Goal: Information Seeking & Learning: Check status

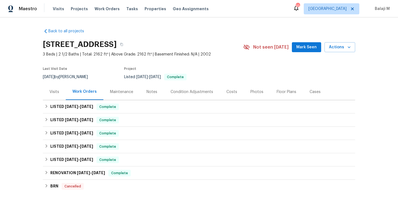
click at [128, 93] on div "Maintenance" at bounding box center [121, 92] width 23 height 6
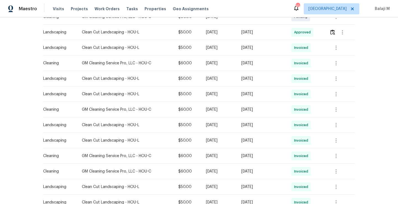
scroll to position [143, 0]
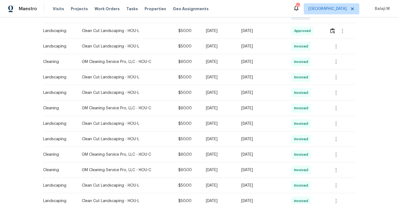
click at [247, 112] on td "[DATE]" at bounding box center [262, 108] width 50 height 15
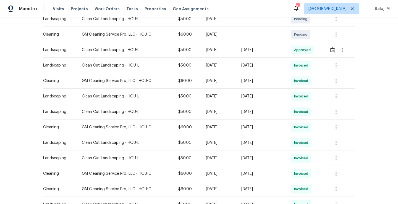
scroll to position [121, 0]
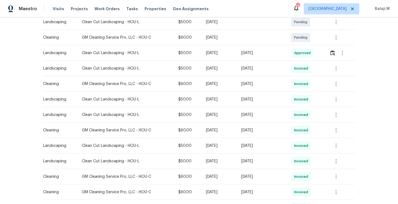
click at [249, 99] on div "[DATE]" at bounding box center [261, 100] width 41 height 6
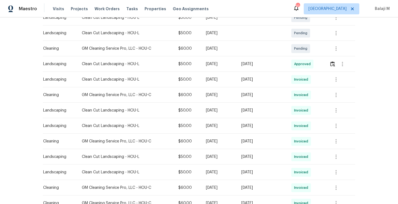
scroll to position [109, 0]
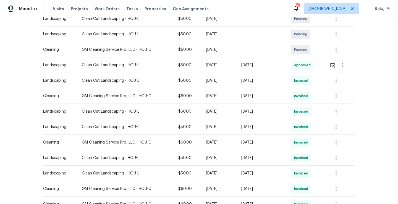
click at [245, 85] on td "[DATE]" at bounding box center [262, 80] width 50 height 15
click at [247, 85] on td "[DATE]" at bounding box center [262, 80] width 50 height 15
click at [336, 81] on icon "button" at bounding box center [336, 80] width 1 height 4
click at [337, 88] on li "View details" at bounding box center [348, 89] width 39 height 9
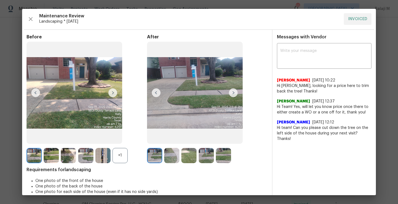
click at [230, 94] on img at bounding box center [233, 92] width 9 height 9
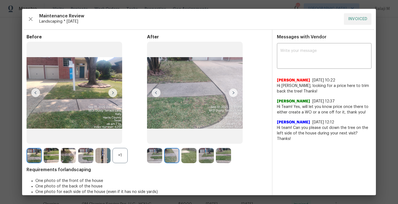
click at [87, 154] on img at bounding box center [85, 155] width 15 height 15
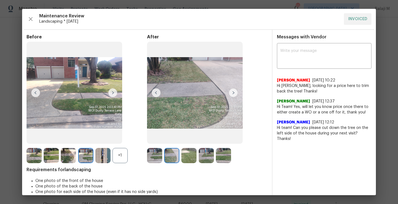
click at [51, 156] on img at bounding box center [51, 155] width 15 height 15
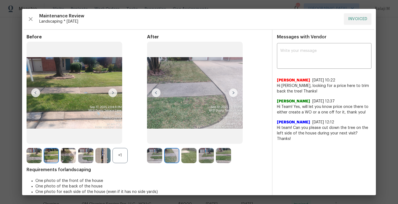
click at [66, 155] on img at bounding box center [68, 155] width 15 height 15
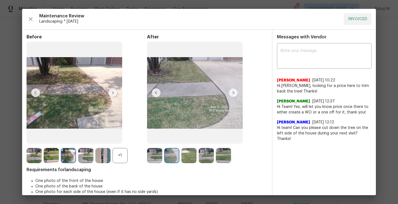
click at [66, 155] on img at bounding box center [68, 155] width 15 height 15
click at [95, 160] on div at bounding box center [86, 155] width 17 height 15
click at [104, 160] on img at bounding box center [102, 155] width 15 height 15
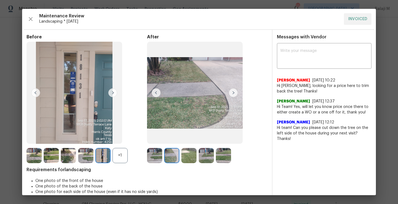
click at [116, 158] on div "+1" at bounding box center [119, 155] width 15 height 15
click at [116, 158] on img at bounding box center [119, 155] width 15 height 15
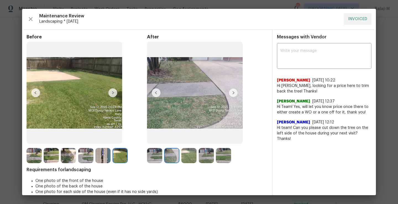
click at [121, 156] on img at bounding box center [119, 155] width 15 height 15
click at [224, 154] on img at bounding box center [223, 155] width 15 height 15
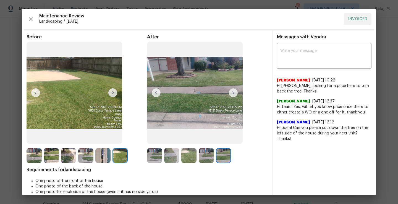
click at [193, 160] on img at bounding box center [188, 155] width 15 height 15
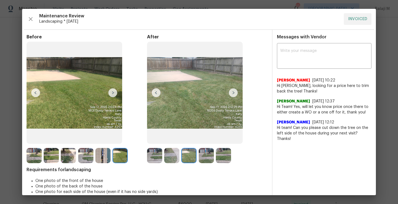
click at [193, 160] on img at bounding box center [188, 155] width 15 height 15
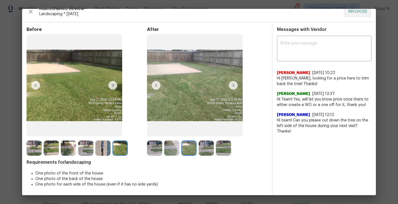
scroll to position [0, 0]
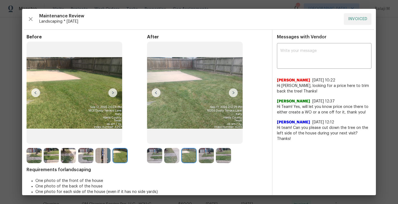
click at [208, 158] on img at bounding box center [206, 155] width 15 height 15
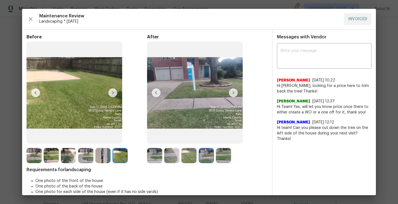
click at [228, 157] on img at bounding box center [223, 155] width 15 height 15
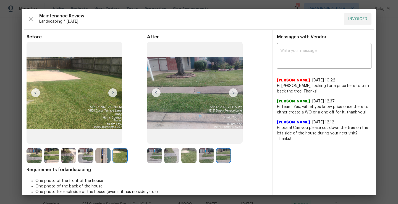
click at [150, 161] on img at bounding box center [154, 155] width 15 height 15
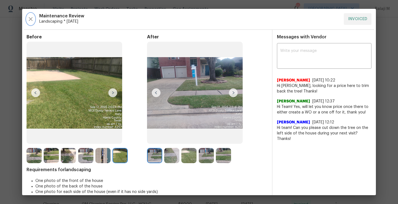
click at [30, 19] on icon "button" at bounding box center [31, 19] width 4 height 4
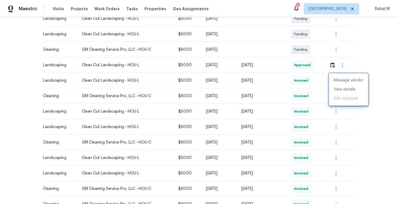
click at [334, 112] on div at bounding box center [199, 102] width 398 height 204
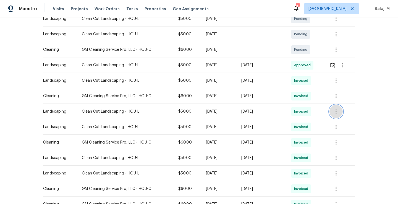
click at [336, 112] on icon "button" at bounding box center [336, 111] width 1 height 4
click at [337, 119] on li "View details" at bounding box center [348, 120] width 39 height 9
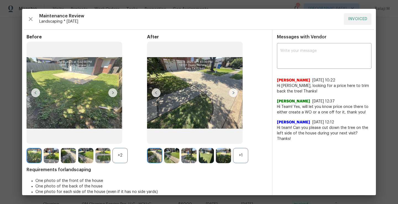
click at [242, 156] on div "+1" at bounding box center [240, 155] width 15 height 15
click at [220, 158] on img at bounding box center [223, 155] width 15 height 15
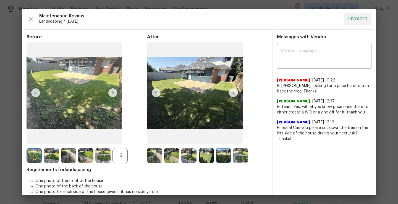
click at [233, 158] on img at bounding box center [240, 155] width 15 height 15
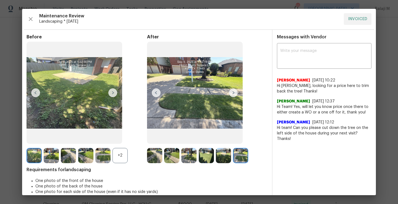
click at [104, 158] on img at bounding box center [102, 155] width 15 height 15
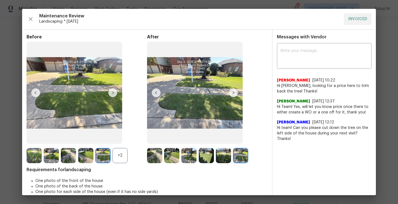
click at [223, 155] on img at bounding box center [223, 155] width 15 height 15
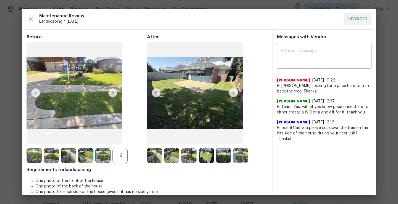
click at [221, 156] on img at bounding box center [223, 155] width 15 height 15
click at [203, 158] on img at bounding box center [206, 155] width 15 height 15
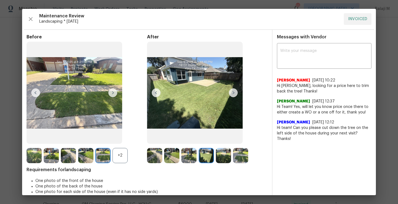
click at [190, 160] on img at bounding box center [188, 155] width 15 height 15
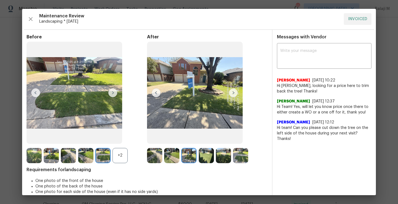
click at [181, 158] on img at bounding box center [188, 155] width 15 height 15
click at [175, 158] on img at bounding box center [171, 155] width 15 height 15
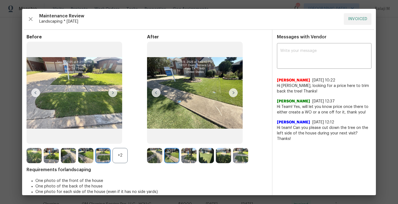
click at [175, 158] on img at bounding box center [171, 155] width 15 height 15
click at [152, 160] on img at bounding box center [154, 155] width 15 height 15
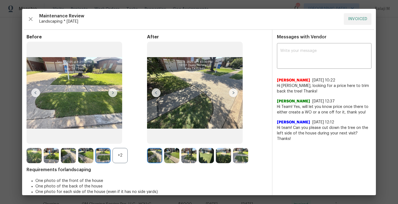
click at [123, 155] on div "+2" at bounding box center [119, 155] width 15 height 15
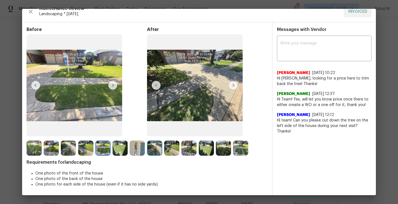
scroll to position [1, 0]
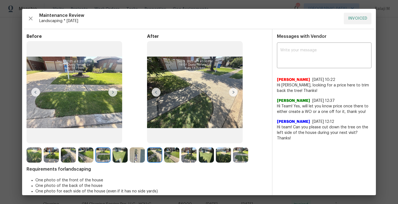
click at [150, 157] on img at bounding box center [154, 155] width 15 height 15
click at [28, 155] on img at bounding box center [34, 155] width 15 height 15
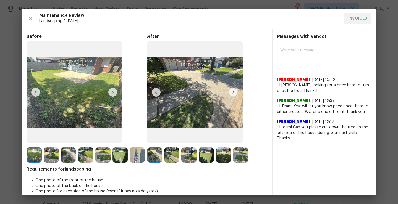
click at [50, 155] on img at bounding box center [51, 155] width 15 height 15
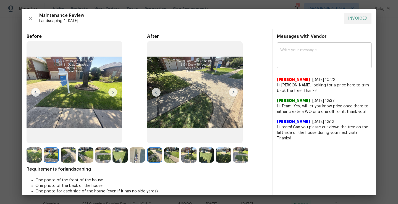
click at [51, 156] on img at bounding box center [51, 155] width 15 height 15
click at [65, 154] on img at bounding box center [68, 155] width 15 height 15
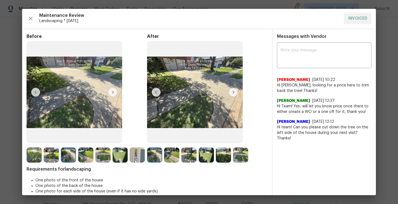
click at [65, 154] on img at bounding box center [68, 155] width 15 height 15
click at [89, 157] on img at bounding box center [85, 155] width 15 height 15
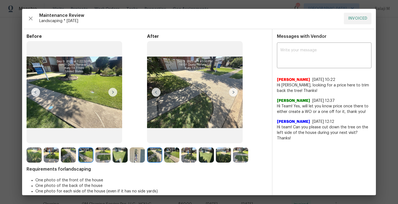
click at [100, 158] on img at bounding box center [102, 155] width 15 height 15
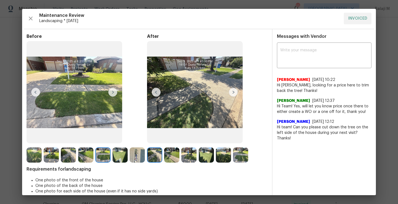
click at [120, 154] on img at bounding box center [119, 155] width 15 height 15
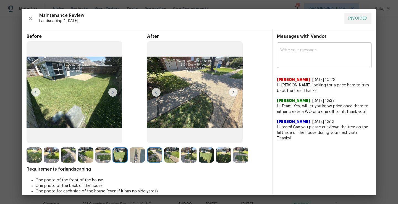
click at [204, 159] on img at bounding box center [206, 155] width 15 height 15
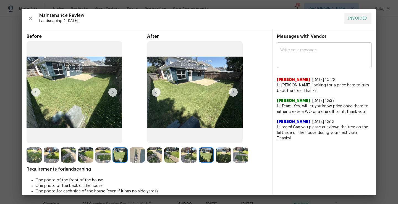
click at [184, 156] on img at bounding box center [188, 155] width 15 height 15
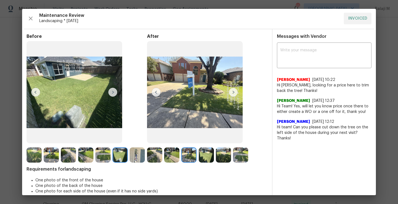
click at [177, 155] on img at bounding box center [171, 155] width 15 height 15
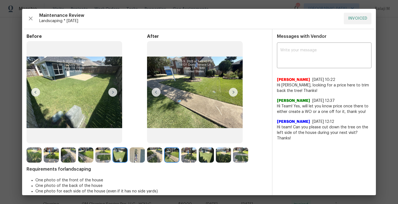
click at [153, 150] on img at bounding box center [154, 155] width 15 height 15
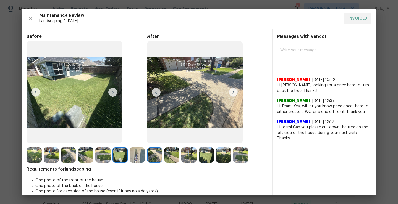
click at [75, 161] on img at bounding box center [68, 155] width 15 height 15
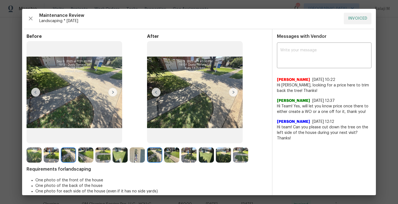
click at [33, 158] on img at bounding box center [34, 155] width 15 height 15
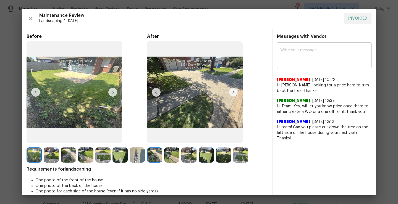
click at [166, 158] on img at bounding box center [171, 155] width 15 height 15
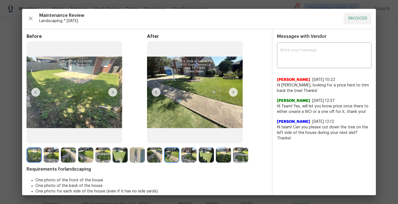
click at [164, 158] on img at bounding box center [171, 155] width 15 height 15
click at [155, 155] on img at bounding box center [154, 155] width 15 height 15
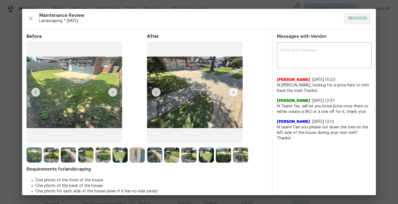
click at [171, 158] on img at bounding box center [171, 155] width 15 height 15
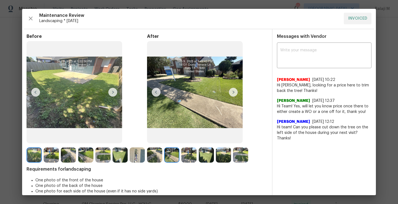
click at [183, 158] on img at bounding box center [188, 155] width 15 height 15
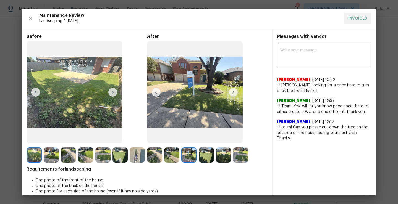
click at [209, 154] on img at bounding box center [206, 155] width 15 height 15
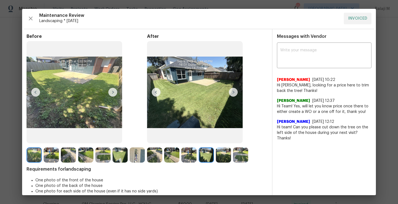
click at [235, 156] on img at bounding box center [240, 155] width 15 height 15
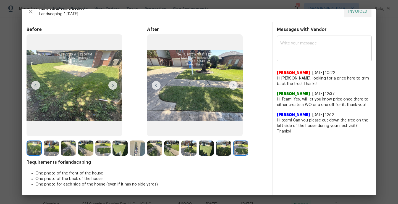
scroll to position [11, 0]
click at [156, 142] on img at bounding box center [154, 148] width 15 height 15
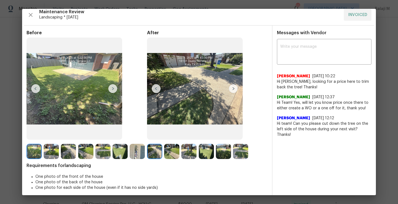
scroll to position [0, 0]
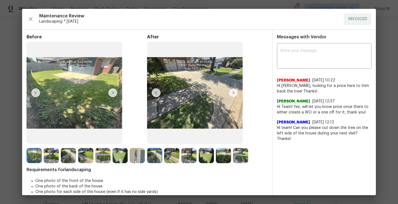
click at [220, 160] on img at bounding box center [223, 155] width 15 height 15
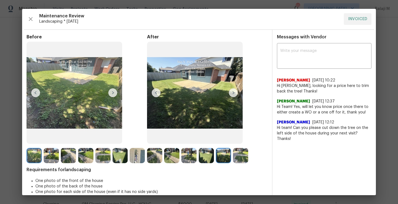
click at [209, 159] on img at bounding box center [206, 155] width 15 height 15
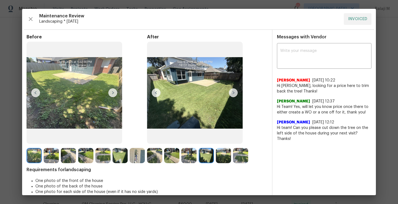
click at [231, 90] on img at bounding box center [233, 92] width 9 height 9
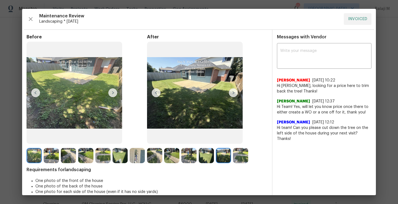
click at [231, 90] on img at bounding box center [233, 92] width 9 height 9
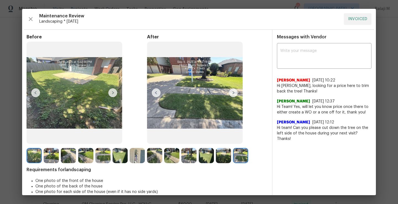
click at [153, 92] on img at bounding box center [156, 92] width 9 height 9
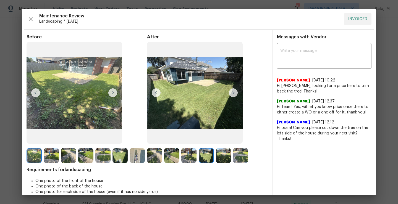
click at [153, 92] on img at bounding box center [156, 92] width 9 height 9
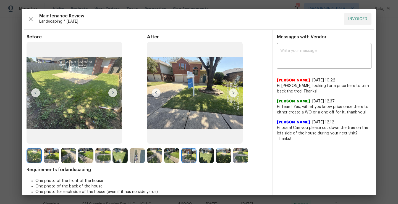
click at [153, 92] on img at bounding box center [156, 92] width 9 height 9
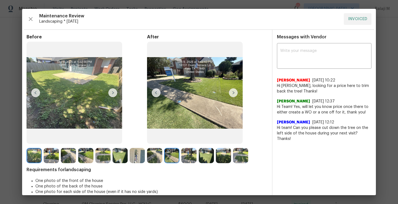
click at [153, 92] on img at bounding box center [156, 92] width 9 height 9
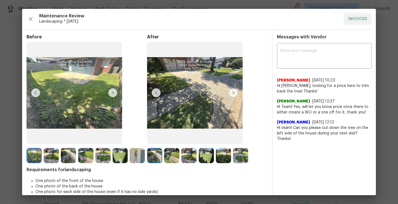
click at [153, 92] on img at bounding box center [156, 92] width 9 height 9
click at [232, 94] on img at bounding box center [233, 92] width 9 height 9
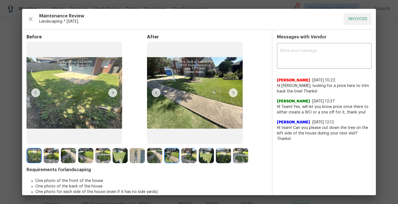
click at [232, 94] on img at bounding box center [233, 92] width 9 height 9
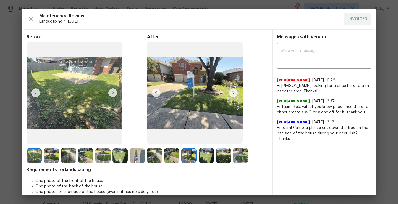
click at [232, 94] on img at bounding box center [233, 92] width 9 height 9
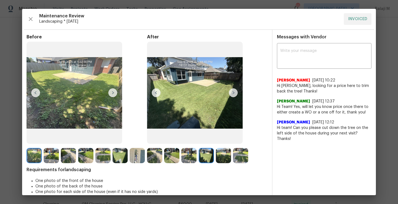
click at [232, 94] on img at bounding box center [233, 92] width 9 height 9
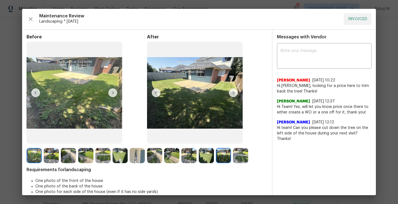
click at [232, 94] on img at bounding box center [233, 92] width 9 height 9
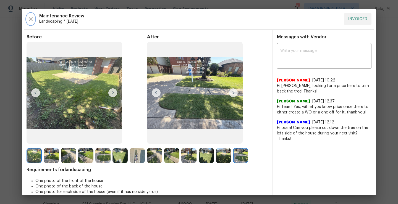
click at [31, 20] on icon "button" at bounding box center [31, 19] width 4 height 4
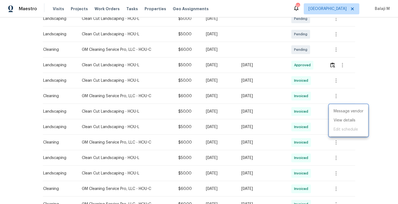
click at [238, 111] on div at bounding box center [199, 102] width 398 height 204
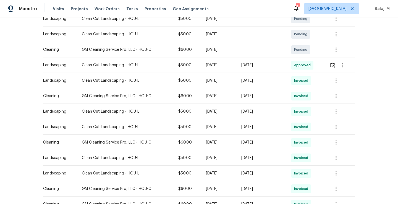
click at [261, 81] on div "[DATE]" at bounding box center [261, 81] width 41 height 6
click at [256, 144] on div "[DATE]" at bounding box center [261, 143] width 41 height 6
click at [257, 93] on div "[DATE]" at bounding box center [261, 96] width 41 height 6
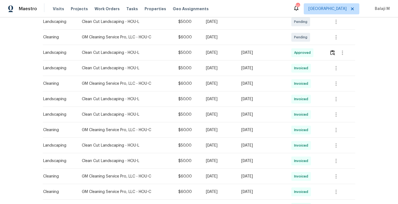
scroll to position [124, 0]
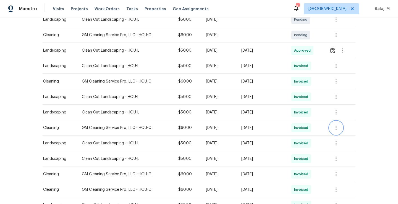
click at [340, 130] on button "button" at bounding box center [335, 127] width 13 height 13
click at [339, 137] on li "View details" at bounding box center [348, 136] width 39 height 9
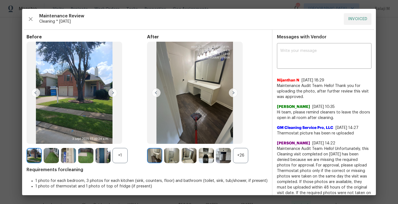
click at [241, 153] on div "+26" at bounding box center [240, 155] width 15 height 15
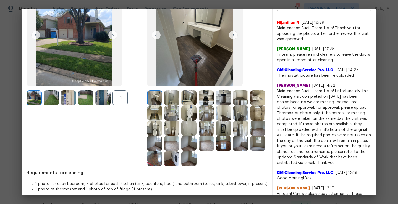
scroll to position [58, 0]
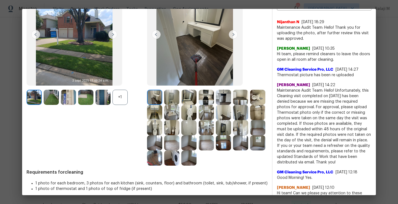
click at [154, 98] on img at bounding box center [154, 97] width 15 height 15
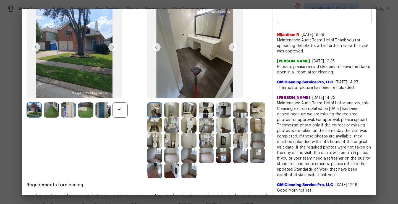
click at [169, 107] on img at bounding box center [171, 110] width 15 height 15
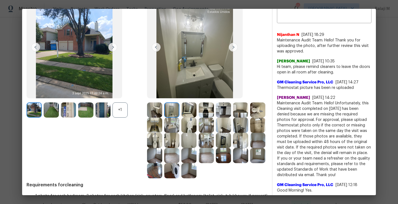
click at [186, 110] on img at bounding box center [188, 110] width 15 height 15
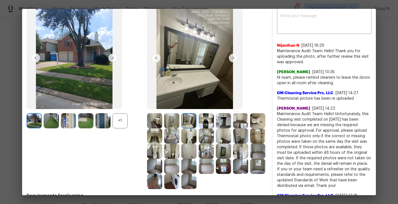
scroll to position [35, 0]
click at [203, 112] on div "After" at bounding box center [207, 94] width 121 height 190
click at [204, 115] on img at bounding box center [206, 120] width 15 height 15
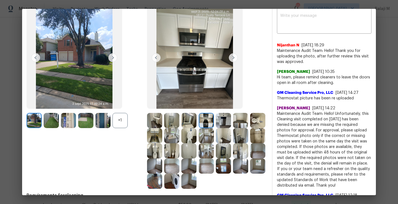
click at [218, 122] on img at bounding box center [223, 120] width 15 height 15
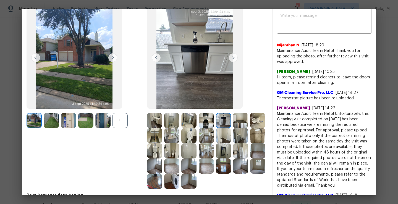
click at [239, 126] on img at bounding box center [240, 120] width 15 height 15
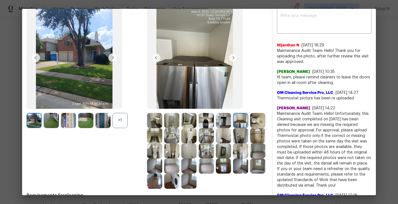
scroll to position [49, 0]
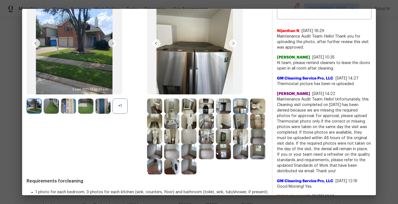
click at [250, 114] on img at bounding box center [257, 106] width 15 height 15
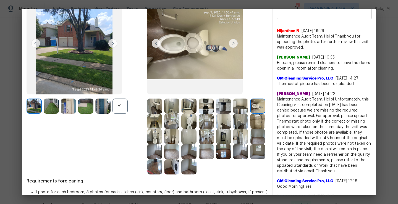
click at [162, 121] on img at bounding box center [154, 121] width 15 height 15
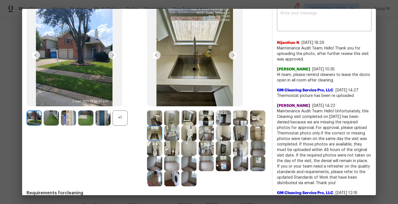
scroll to position [39, 0]
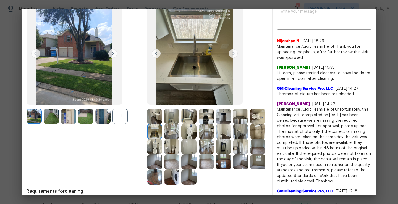
click at [179, 139] on img at bounding box center [171, 131] width 15 height 15
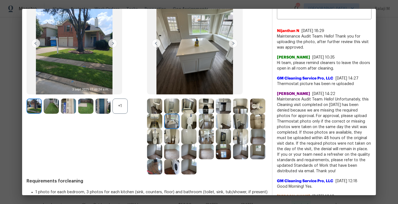
scroll to position [50, 0]
click at [197, 122] on img at bounding box center [188, 121] width 15 height 15
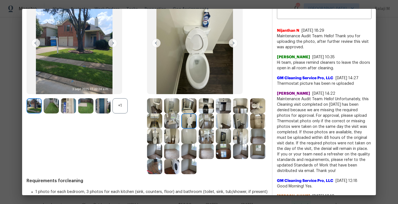
click at [214, 126] on img at bounding box center [206, 121] width 15 height 15
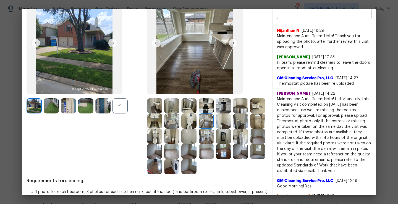
click at [231, 126] on img at bounding box center [223, 121] width 15 height 15
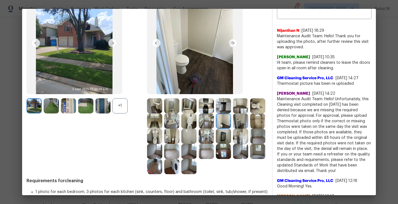
click at [141, 140] on div "Before +1" at bounding box center [87, 80] width 121 height 190
click at [233, 129] on img at bounding box center [240, 121] width 15 height 15
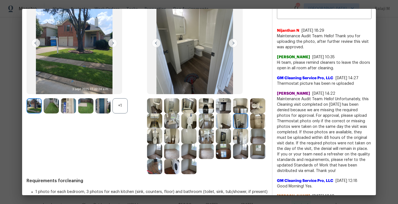
click at [250, 129] on img at bounding box center [257, 121] width 15 height 15
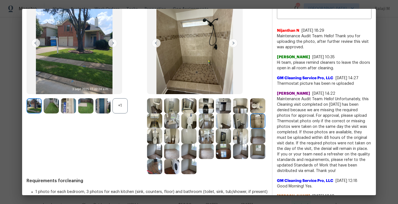
click at [162, 136] on img at bounding box center [154, 136] width 15 height 15
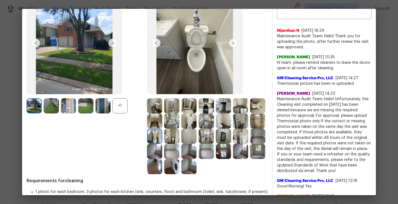
click at [179, 139] on img at bounding box center [171, 136] width 15 height 15
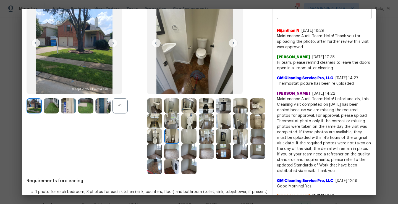
click at [197, 139] on img at bounding box center [188, 136] width 15 height 15
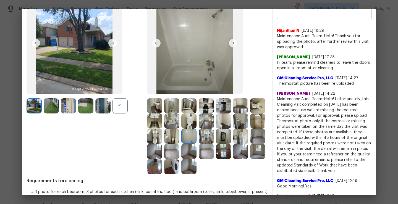
click at [214, 138] on img at bounding box center [206, 136] width 15 height 15
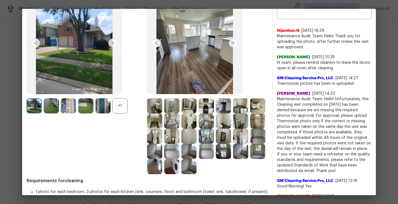
click at [216, 144] on img at bounding box center [223, 136] width 15 height 15
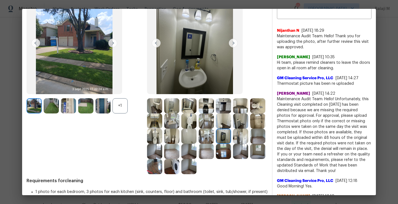
click at [233, 144] on img at bounding box center [240, 136] width 15 height 15
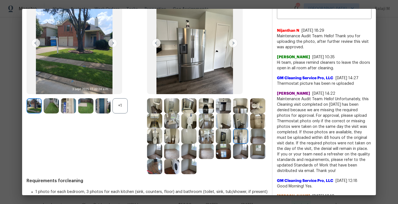
click at [250, 144] on img at bounding box center [257, 136] width 15 height 15
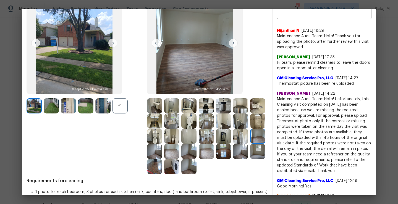
click at [162, 156] on img at bounding box center [154, 151] width 15 height 15
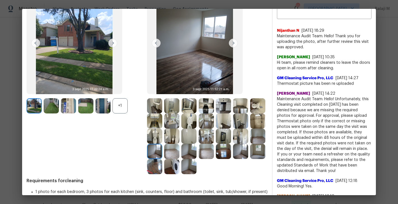
click at [179, 156] on img at bounding box center [171, 151] width 15 height 15
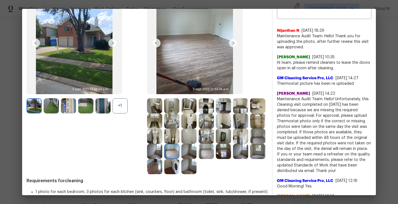
click at [197, 156] on img at bounding box center [188, 151] width 15 height 15
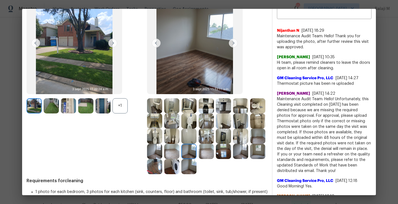
scroll to position [62, 0]
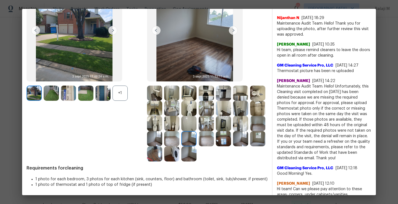
click at [179, 156] on img at bounding box center [171, 153] width 15 height 15
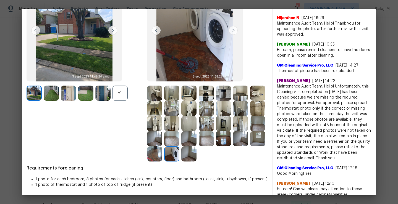
click at [162, 156] on img at bounding box center [154, 153] width 15 height 15
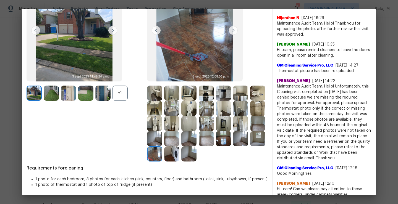
click at [250, 146] on img at bounding box center [257, 138] width 15 height 15
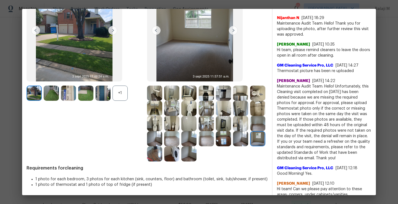
click at [233, 146] on img at bounding box center [240, 138] width 15 height 15
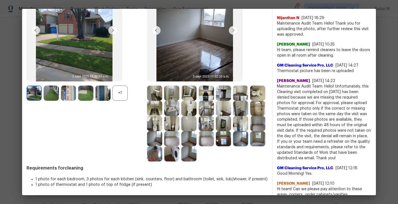
click at [216, 146] on img at bounding box center [223, 138] width 15 height 15
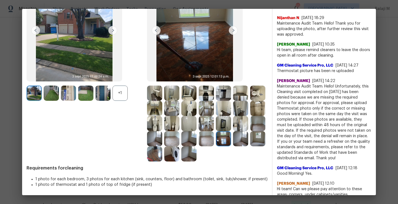
click at [199, 146] on img at bounding box center [206, 138] width 15 height 15
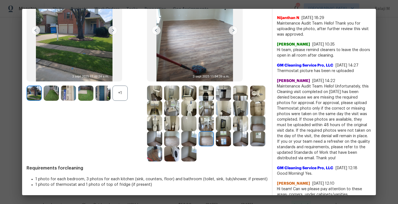
click at [181, 162] on img at bounding box center [188, 153] width 15 height 15
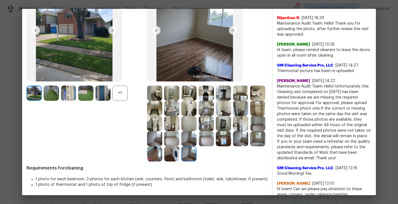
click at [181, 162] on img at bounding box center [188, 153] width 15 height 15
click at [233, 146] on div at bounding box center [241, 138] width 17 height 15
click at [250, 146] on img at bounding box center [257, 138] width 15 height 15
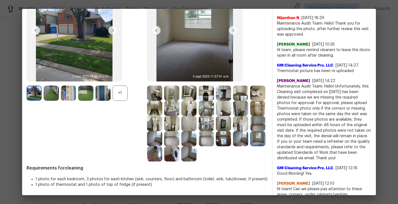
click at [250, 146] on img at bounding box center [257, 138] width 15 height 15
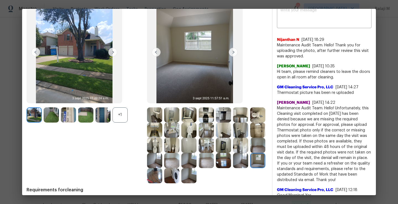
scroll to position [45, 0]
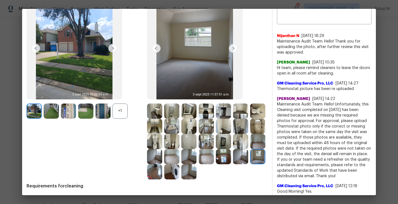
click at [195, 117] on div at bounding box center [189, 111] width 17 height 15
click at [164, 119] on div at bounding box center [155, 126] width 17 height 15
click at [158, 117] on img at bounding box center [154, 111] width 15 height 15
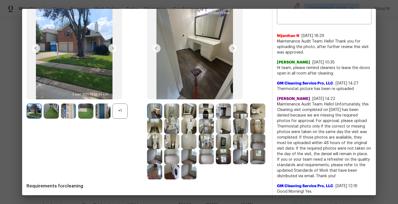
click at [169, 116] on img at bounding box center [171, 111] width 15 height 15
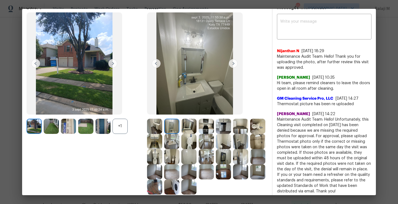
scroll to position [23, 0]
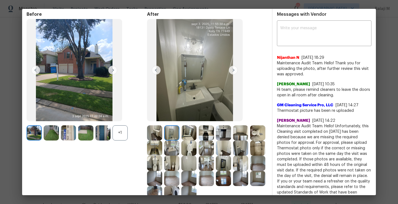
click at [310, 101] on div "GM Cleaning Service Pro, LLC [DATE] 14:27 Thermostat picture has been re upload…" at bounding box center [324, 105] width 95 height 15
click at [204, 134] on img at bounding box center [206, 132] width 15 height 15
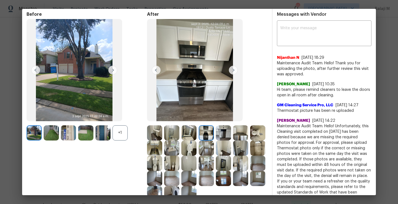
click at [190, 135] on img at bounding box center [188, 132] width 15 height 15
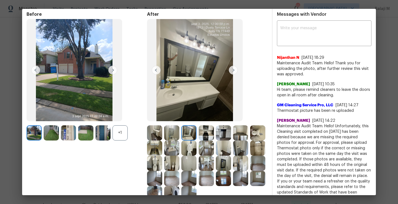
click at [177, 135] on img at bounding box center [171, 132] width 15 height 15
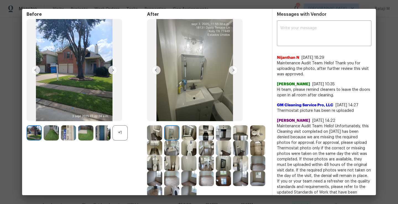
click at [158, 135] on img at bounding box center [154, 132] width 15 height 15
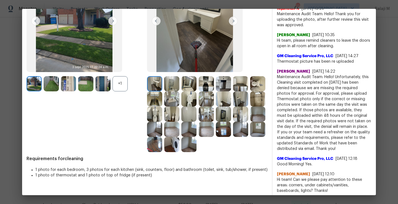
scroll to position [93, 0]
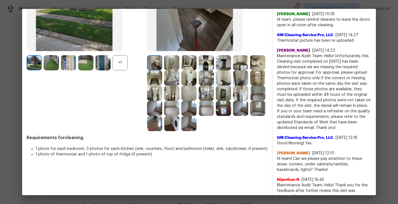
click at [179, 124] on img at bounding box center [171, 123] width 15 height 15
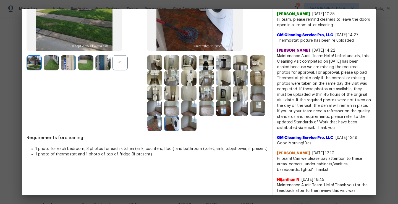
click at [216, 101] on img at bounding box center [223, 93] width 15 height 15
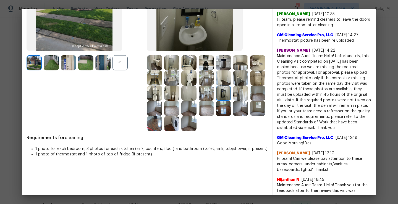
click at [199, 116] on img at bounding box center [206, 108] width 15 height 15
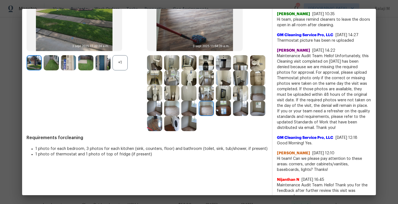
click at [181, 131] on img at bounding box center [188, 123] width 15 height 15
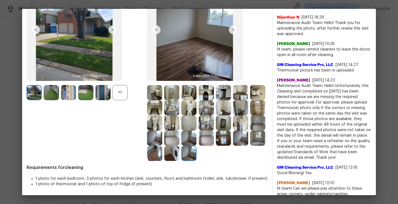
scroll to position [76, 0]
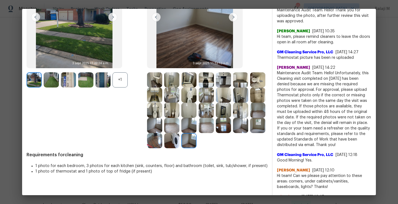
click at [233, 118] on img at bounding box center [240, 110] width 15 height 15
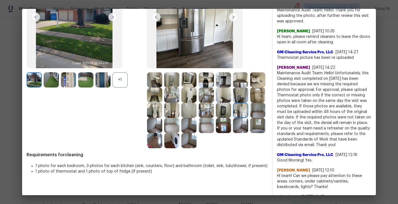
click at [162, 112] on img at bounding box center [154, 110] width 15 height 15
click at [179, 113] on img at bounding box center [171, 110] width 15 height 15
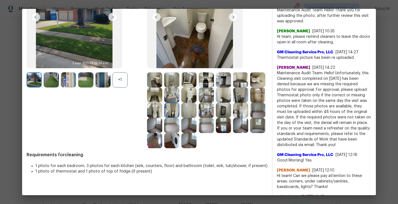
click at [197, 113] on img at bounding box center [188, 110] width 15 height 15
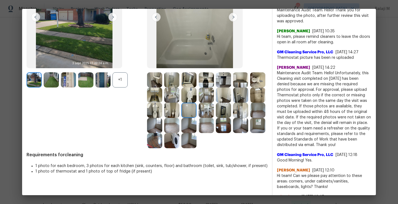
click at [214, 111] on img at bounding box center [206, 110] width 15 height 15
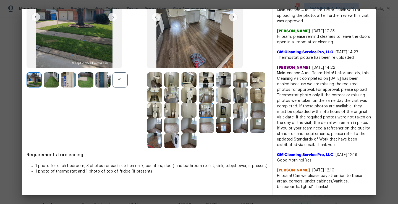
click at [197, 126] on img at bounding box center [188, 125] width 15 height 15
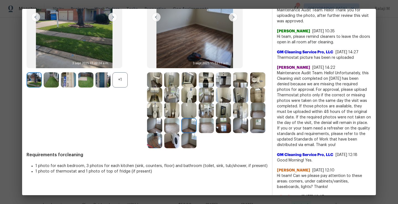
click at [179, 126] on img at bounding box center [171, 125] width 15 height 15
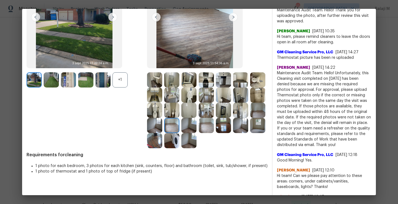
click at [162, 130] on img at bounding box center [154, 125] width 15 height 15
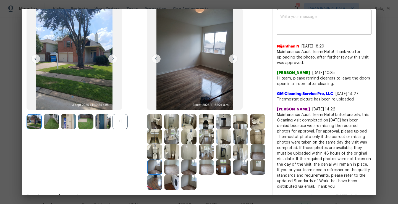
scroll to position [44, 0]
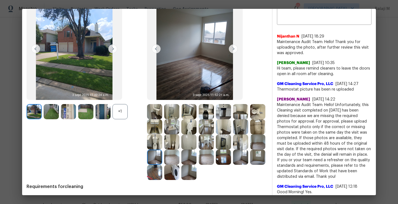
click at [233, 150] on img at bounding box center [240, 142] width 15 height 15
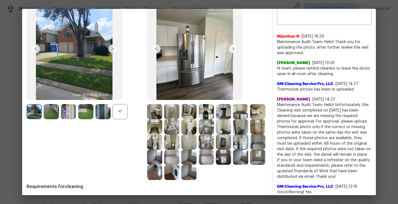
click at [216, 150] on img at bounding box center [223, 142] width 15 height 15
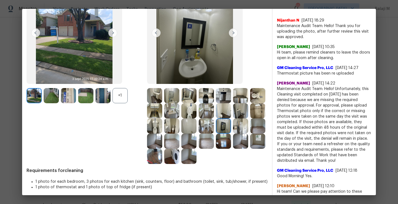
scroll to position [63, 0]
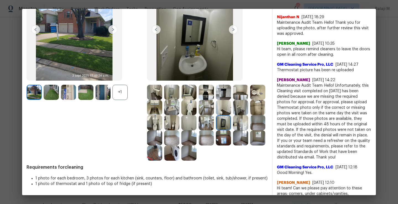
click at [216, 146] on img at bounding box center [223, 137] width 15 height 15
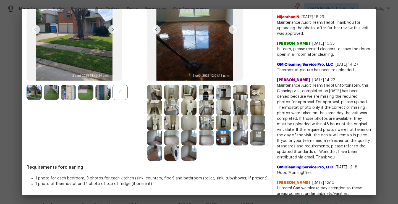
drag, startPoint x: 195, startPoint y: 152, endPoint x: 235, endPoint y: 152, distance: 40.4
click at [162, 152] on img at bounding box center [154, 153] width 15 height 15
click at [179, 152] on img at bounding box center [171, 153] width 15 height 15
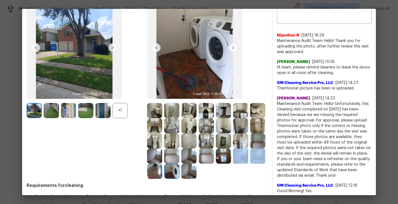
scroll to position [38, 0]
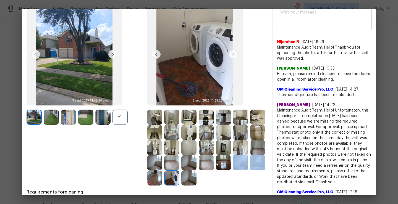
click at [158, 120] on img at bounding box center [154, 117] width 15 height 15
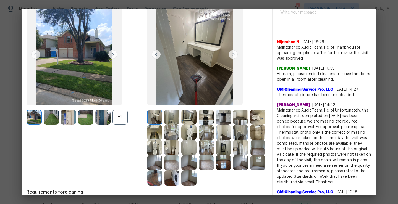
click at [180, 120] on div at bounding box center [172, 117] width 17 height 15
click at [175, 120] on img at bounding box center [171, 117] width 15 height 15
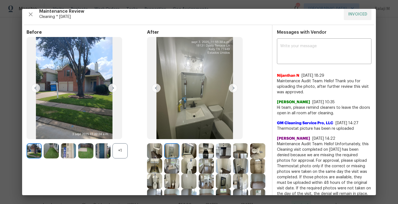
scroll to position [0, 0]
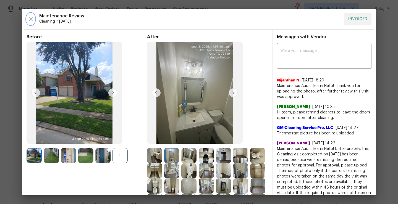
click at [30, 20] on icon "button" at bounding box center [30, 19] width 7 height 7
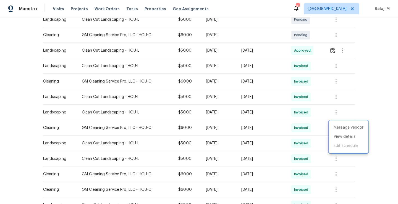
click at [251, 127] on div at bounding box center [199, 102] width 398 height 204
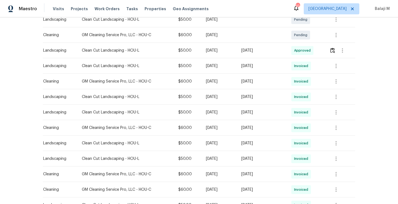
drag, startPoint x: 249, startPoint y: 127, endPoint x: 275, endPoint y: 128, distance: 26.3
click at [275, 128] on div "[DATE]" at bounding box center [261, 128] width 41 height 6
click at [276, 84] on div "[DATE]" at bounding box center [261, 82] width 41 height 6
click at [337, 84] on icon "button" at bounding box center [336, 81] width 7 height 7
click at [338, 91] on li "View details" at bounding box center [348, 90] width 39 height 9
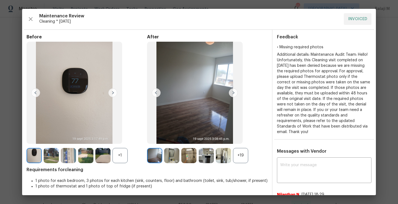
click at [236, 160] on div "+19" at bounding box center [240, 155] width 15 height 15
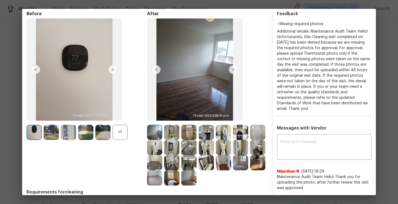
scroll to position [24, 0]
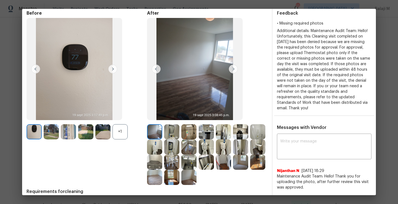
click at [154, 138] on img at bounding box center [154, 131] width 15 height 15
click at [166, 138] on img at bounding box center [171, 131] width 15 height 15
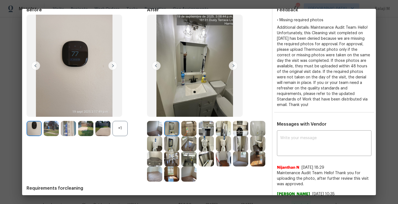
scroll to position [17, 0]
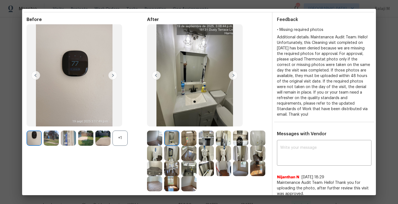
click at [150, 140] on img at bounding box center [154, 138] width 15 height 15
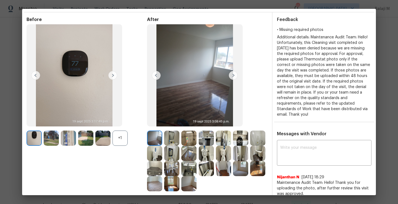
click at [172, 141] on img at bounding box center [171, 138] width 15 height 15
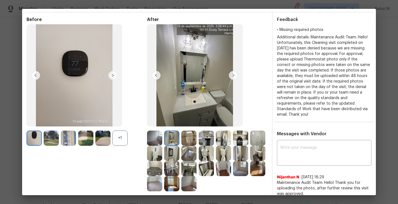
click at [189, 141] on img at bounding box center [188, 138] width 15 height 15
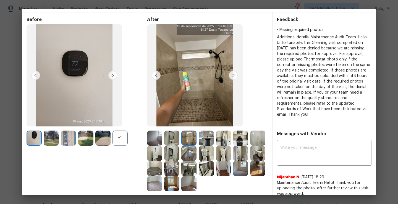
click at [189, 141] on img at bounding box center [188, 138] width 15 height 15
click at [206, 140] on img at bounding box center [206, 138] width 15 height 15
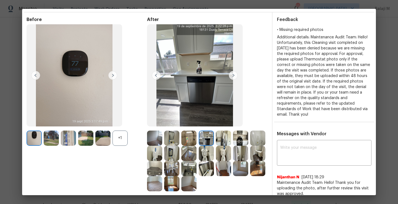
click at [216, 141] on img at bounding box center [223, 138] width 15 height 15
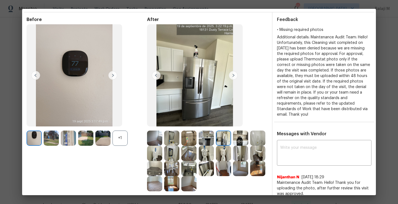
click at [236, 138] on img at bounding box center [240, 138] width 15 height 15
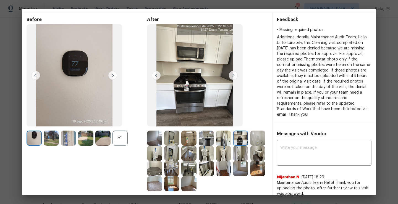
click at [250, 146] on img at bounding box center [257, 138] width 15 height 15
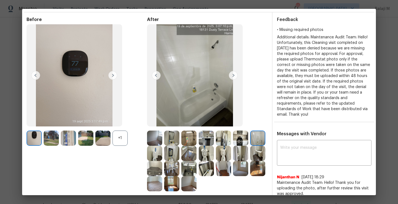
click at [162, 152] on img at bounding box center [154, 153] width 15 height 15
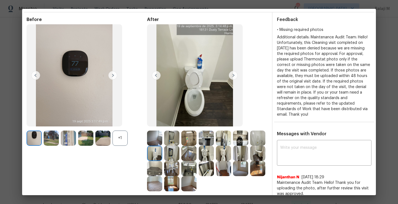
click at [179, 152] on img at bounding box center [171, 153] width 15 height 15
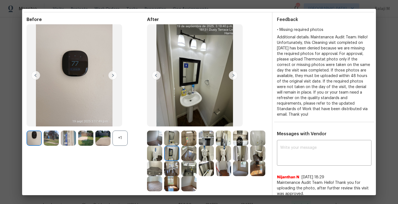
click at [197, 153] on img at bounding box center [188, 153] width 15 height 15
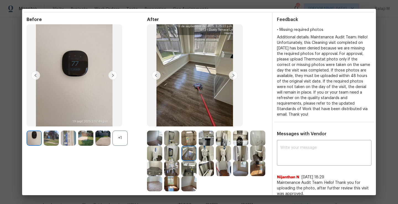
click at [214, 152] on img at bounding box center [206, 153] width 15 height 15
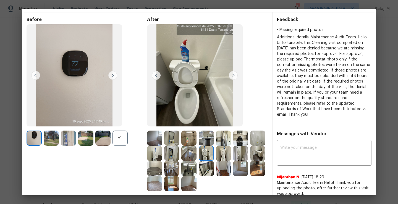
click at [231, 156] on img at bounding box center [223, 153] width 15 height 15
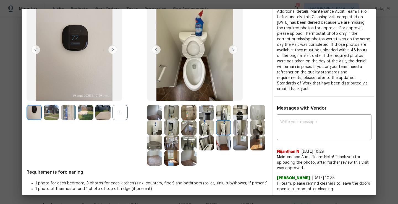
scroll to position [48, 0]
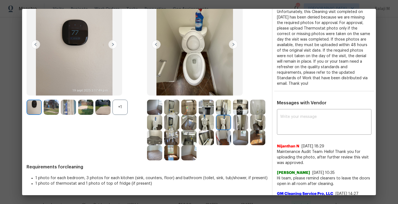
click at [214, 137] on img at bounding box center [206, 137] width 15 height 15
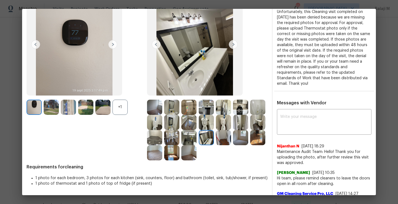
click at [197, 139] on img at bounding box center [188, 137] width 15 height 15
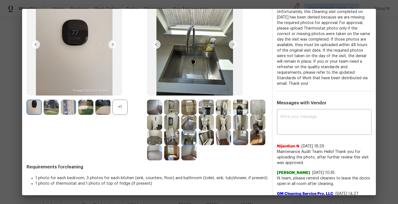
click at [179, 139] on img at bounding box center [171, 137] width 15 height 15
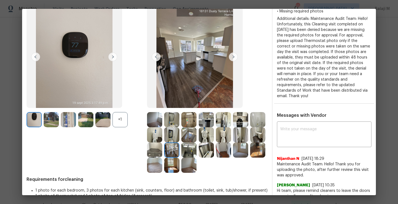
scroll to position [38, 0]
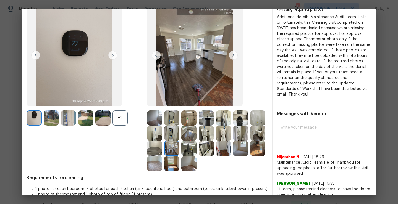
click at [162, 151] on img at bounding box center [154, 148] width 15 height 15
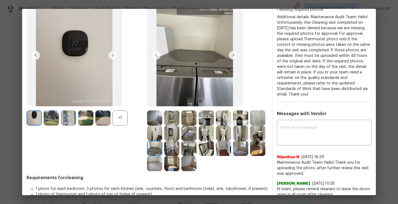
click at [250, 141] on img at bounding box center [257, 133] width 15 height 15
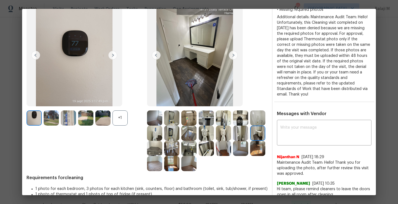
click at [233, 141] on img at bounding box center [240, 133] width 15 height 15
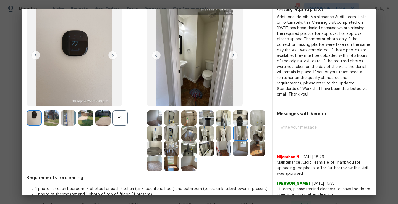
click at [250, 141] on img at bounding box center [257, 133] width 15 height 15
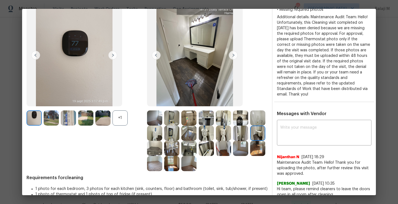
click at [233, 141] on img at bounding box center [240, 133] width 15 height 15
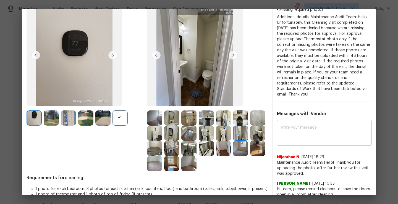
click at [233, 141] on img at bounding box center [240, 133] width 15 height 15
click at [216, 156] on img at bounding box center [223, 148] width 15 height 15
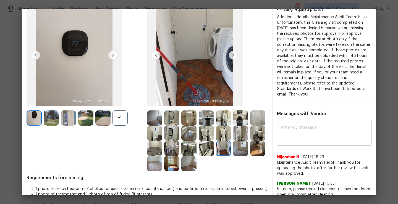
click at [233, 156] on img at bounding box center [240, 148] width 15 height 15
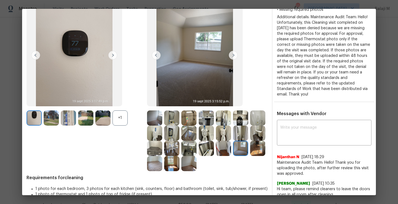
click at [233, 156] on img at bounding box center [240, 148] width 15 height 15
click at [250, 156] on img at bounding box center [257, 148] width 15 height 15
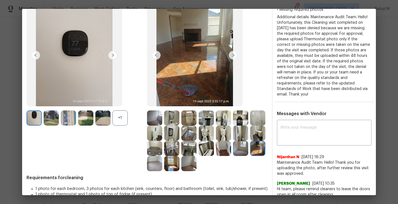
click at [162, 161] on img at bounding box center [154, 163] width 15 height 15
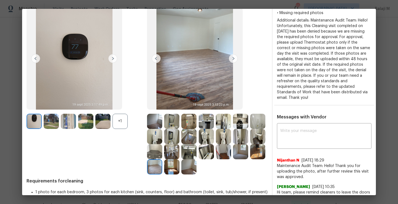
scroll to position [35, 0]
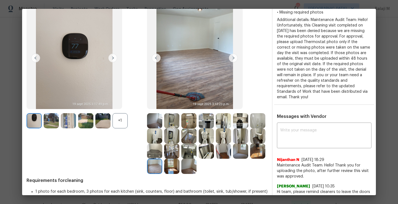
click at [179, 169] on img at bounding box center [171, 166] width 15 height 15
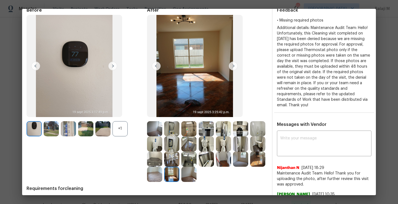
scroll to position [28, 0]
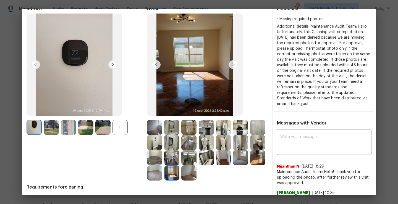
click at [197, 176] on img at bounding box center [188, 173] width 15 height 15
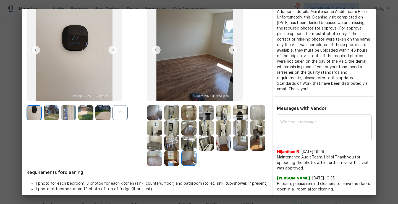
scroll to position [44, 0]
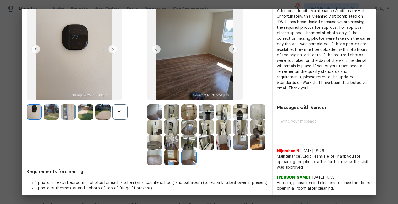
click at [197, 159] on img at bounding box center [188, 157] width 15 height 15
click at [179, 161] on img at bounding box center [171, 157] width 15 height 15
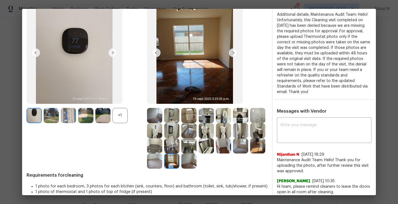
scroll to position [41, 0]
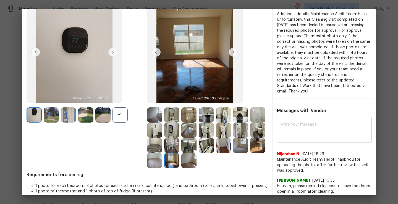
click at [162, 163] on img at bounding box center [154, 160] width 15 height 15
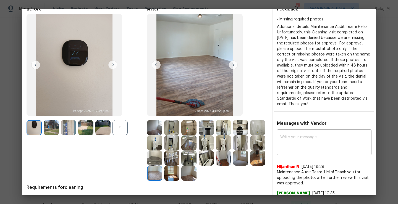
scroll to position [28, 0]
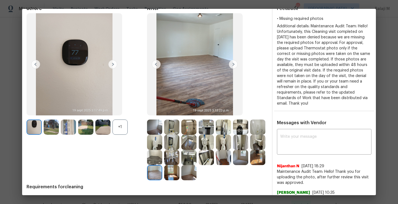
click at [250, 165] on img at bounding box center [257, 157] width 15 height 15
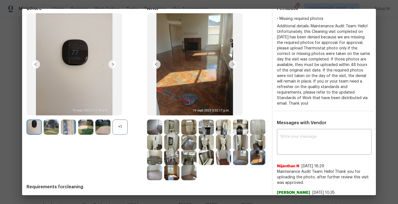
click at [233, 165] on img at bounding box center [240, 157] width 15 height 15
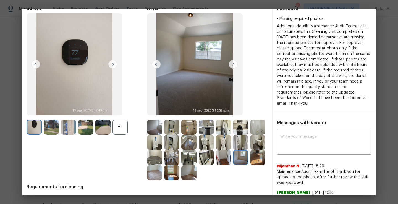
click at [233, 165] on img at bounding box center [240, 157] width 15 height 15
click at [233, 165] on div at bounding box center [241, 157] width 17 height 15
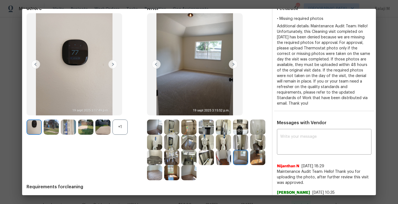
click at [179, 158] on img at bounding box center [171, 157] width 15 height 15
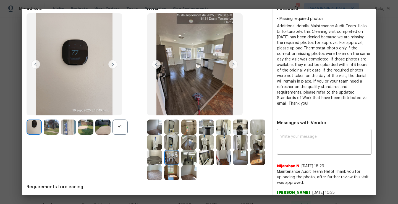
click at [162, 159] on img at bounding box center [154, 157] width 15 height 15
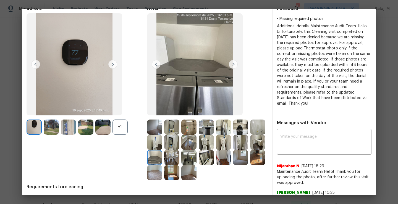
click at [250, 150] on img at bounding box center [257, 142] width 15 height 15
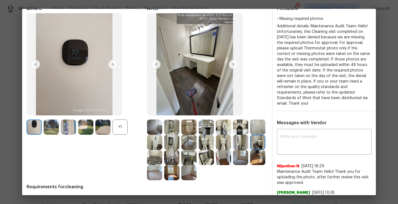
click at [214, 155] on img at bounding box center [206, 157] width 15 height 15
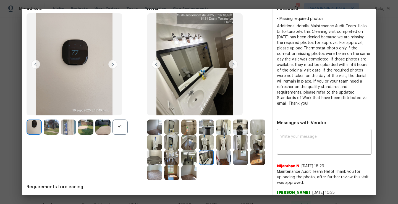
click at [233, 150] on img at bounding box center [240, 142] width 15 height 15
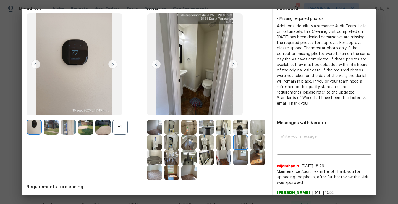
click at [250, 135] on img at bounding box center [257, 127] width 15 height 15
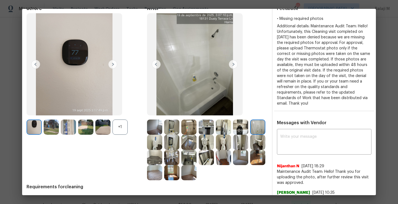
click at [162, 135] on img at bounding box center [154, 142] width 15 height 15
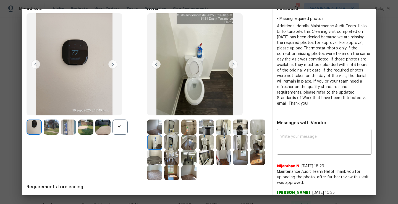
click at [179, 139] on img at bounding box center [171, 142] width 15 height 15
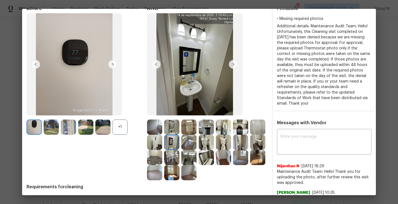
click at [216, 123] on img at bounding box center [223, 127] width 15 height 15
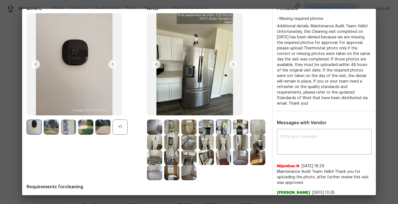
click at [233, 124] on img at bounding box center [240, 127] width 15 height 15
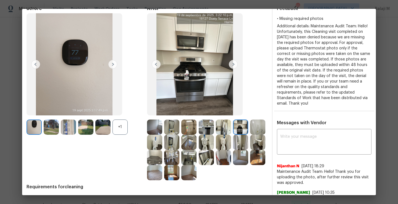
click at [220, 127] on img at bounding box center [223, 127] width 15 height 15
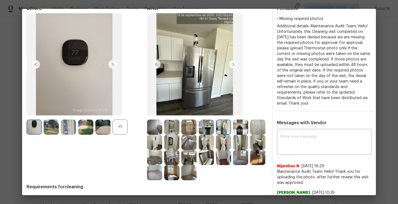
click at [205, 127] on img at bounding box center [206, 127] width 15 height 15
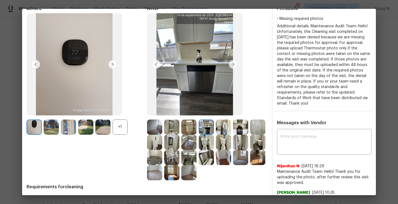
click at [186, 129] on img at bounding box center [188, 127] width 15 height 15
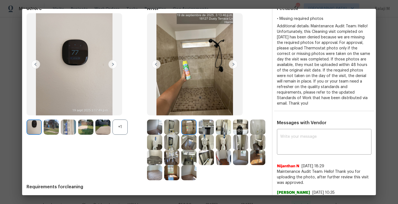
click at [171, 126] on img at bounding box center [171, 127] width 15 height 15
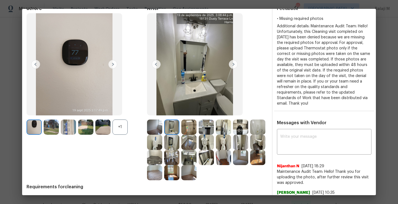
click at [152, 127] on img at bounding box center [154, 127] width 15 height 15
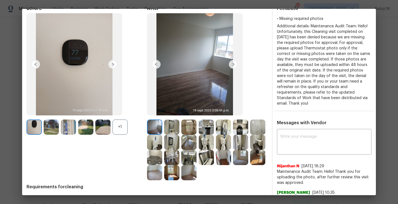
scroll to position [40, 0]
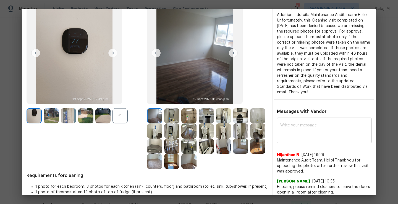
click at [250, 154] on img at bounding box center [257, 146] width 15 height 15
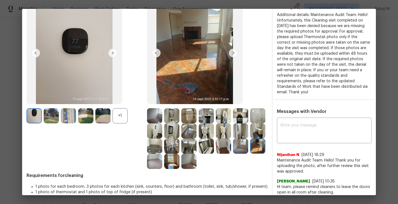
scroll to position [28, 0]
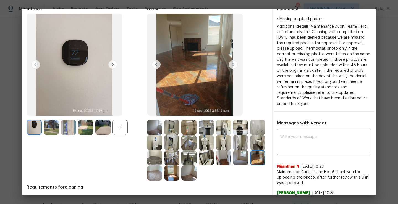
click at [111, 125] on div at bounding box center [103, 127] width 17 height 15
click at [117, 125] on div "+1" at bounding box center [119, 127] width 15 height 15
click at [115, 129] on img at bounding box center [119, 127] width 15 height 15
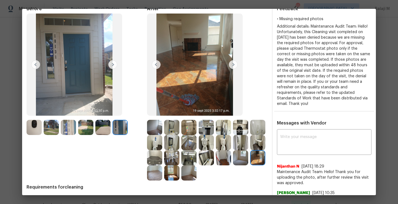
click at [100, 130] on img at bounding box center [102, 127] width 15 height 15
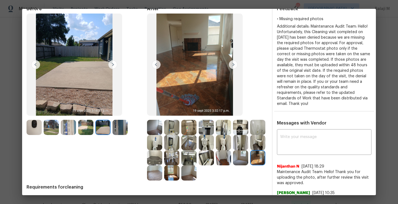
click at [100, 130] on img at bounding box center [102, 127] width 15 height 15
click at [33, 130] on img at bounding box center [34, 127] width 15 height 15
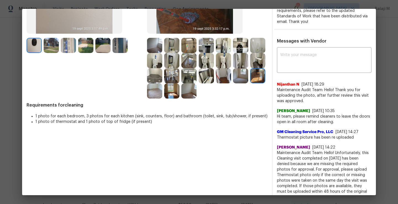
scroll to position [84, 0]
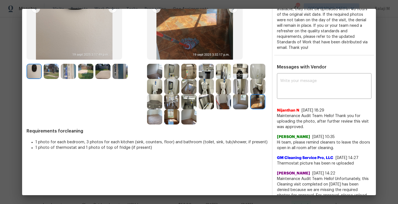
click at [158, 74] on img at bounding box center [154, 71] width 15 height 15
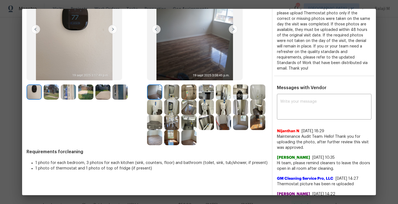
scroll to position [64, 0]
click at [171, 94] on img at bounding box center [171, 92] width 15 height 15
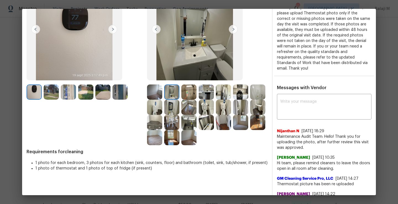
click at [179, 100] on img at bounding box center [171, 107] width 15 height 15
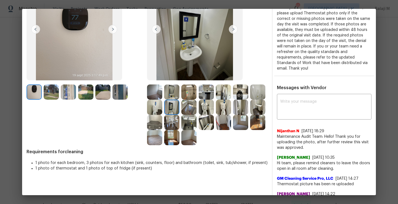
click at [186, 91] on img at bounding box center [188, 92] width 15 height 15
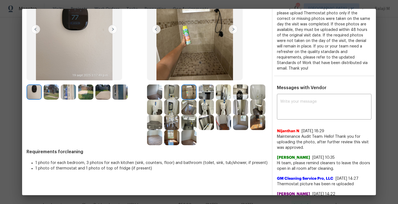
click at [234, 91] on img at bounding box center [240, 92] width 15 height 15
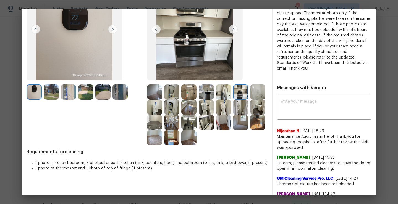
click at [231, 102] on img at bounding box center [223, 107] width 15 height 15
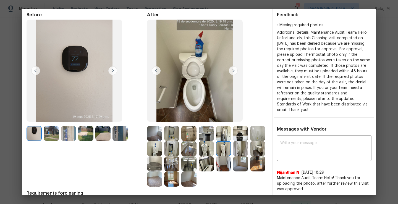
scroll to position [0, 0]
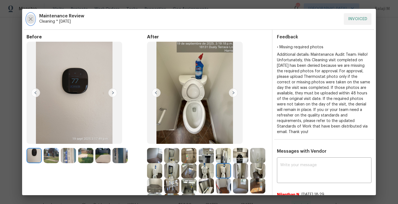
click at [31, 21] on icon "button" at bounding box center [30, 19] width 7 height 7
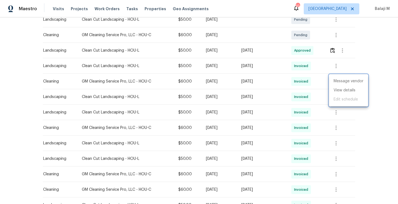
click at [313, 85] on div at bounding box center [199, 102] width 398 height 204
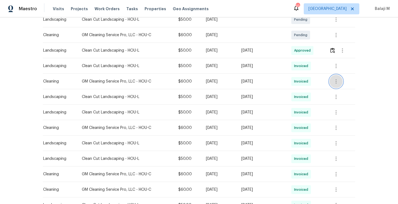
click at [337, 83] on icon "button" at bounding box center [336, 81] width 7 height 7
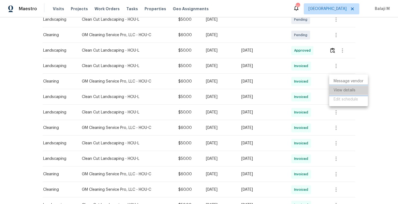
click at [348, 91] on li "View details" at bounding box center [348, 90] width 39 height 9
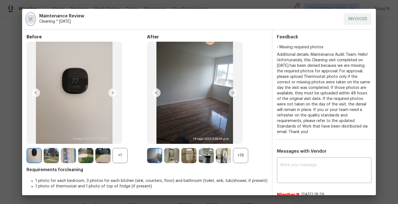
click at [33, 22] on button "button" at bounding box center [31, 19] width 8 height 12
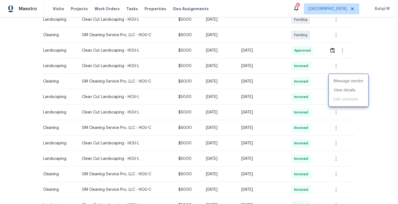
click at [284, 104] on div at bounding box center [199, 102] width 398 height 204
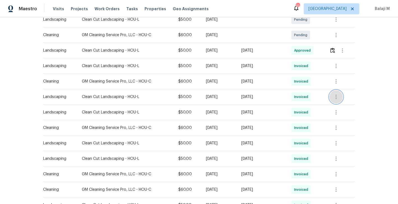
click at [338, 99] on icon "button" at bounding box center [336, 97] width 7 height 7
click at [338, 108] on li "View details" at bounding box center [348, 105] width 39 height 9
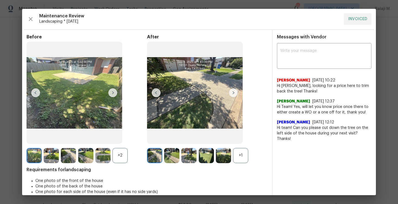
click at [230, 87] on img at bounding box center [195, 93] width 96 height 102
click at [33, 15] on button "button" at bounding box center [31, 19] width 8 height 12
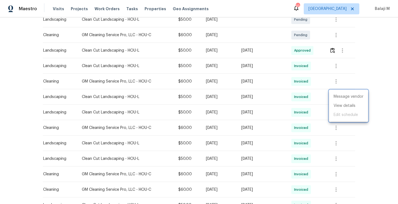
click at [78, 80] on div at bounding box center [199, 102] width 398 height 204
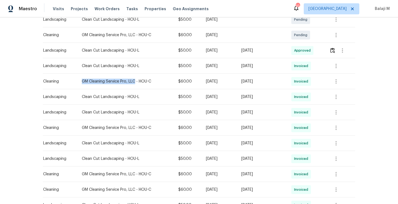
drag, startPoint x: 78, startPoint y: 82, endPoint x: 132, endPoint y: 81, distance: 54.5
click at [132, 81] on div "GM Cleaning Service Pro, LLC - HOU-C" at bounding box center [126, 82] width 88 height 6
copy div "GM Cleaning Service Pro, LLC"
drag, startPoint x: 79, startPoint y: 97, endPoint x: 120, endPoint y: 100, distance: 41.0
click at [120, 100] on div "Clean Cut Landscaping - HOU-L" at bounding box center [126, 97] width 88 height 6
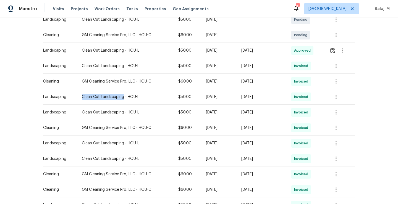
copy div "Clean Cut Landscaping"
